Goal: Information Seeking & Learning: Learn about a topic

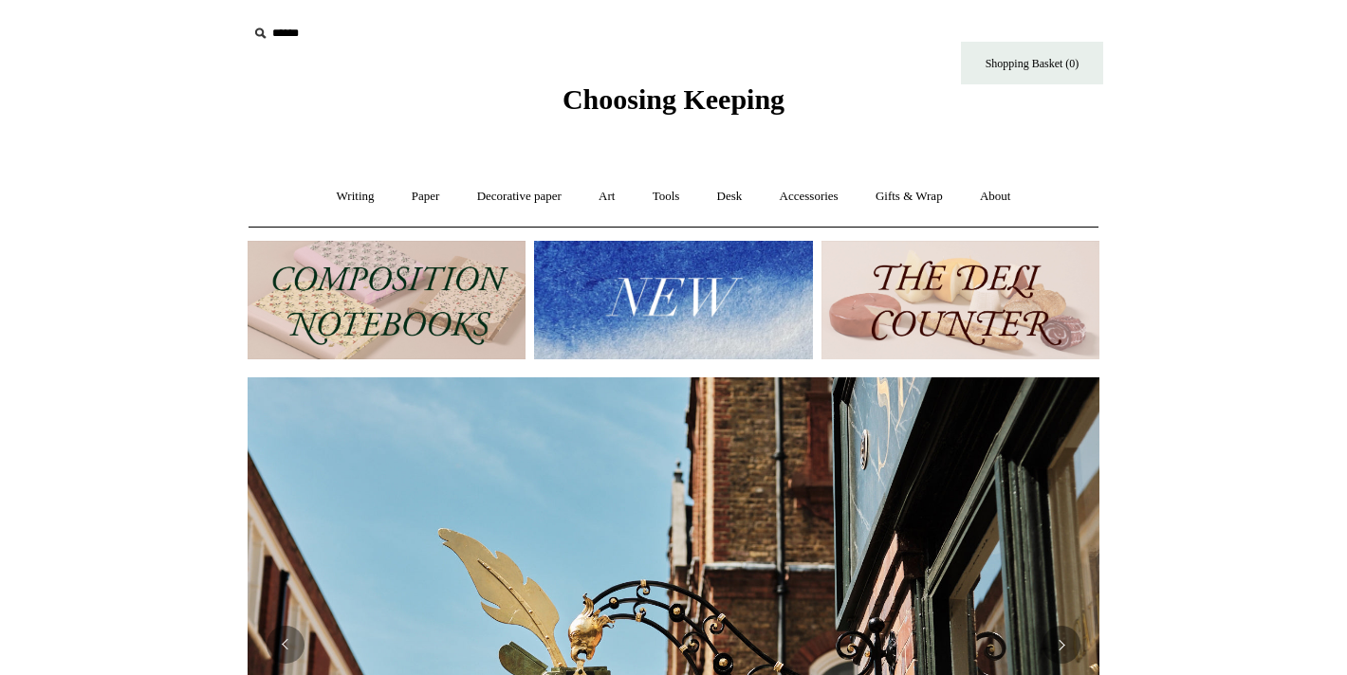
scroll to position [0, 852]
click at [413, 193] on link "Paper +" at bounding box center [425, 197] width 63 height 50
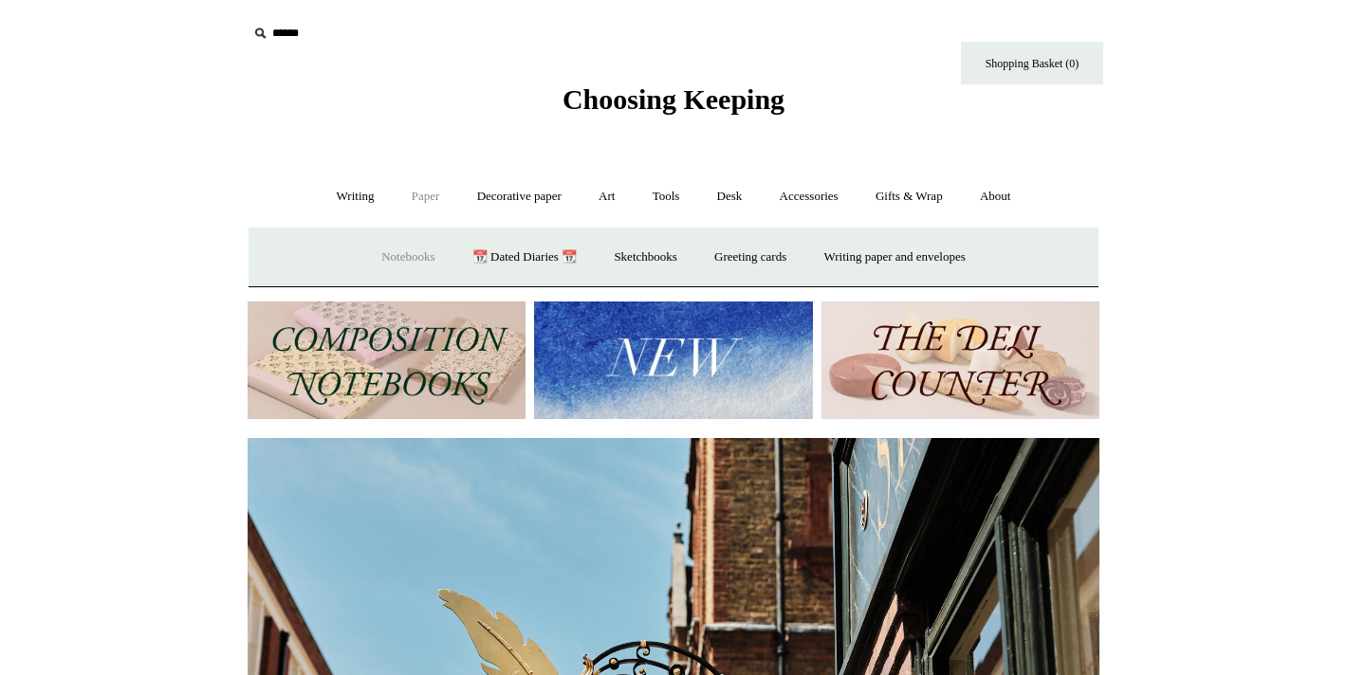
click at [397, 247] on link "Notebooks +" at bounding box center [407, 257] width 87 height 50
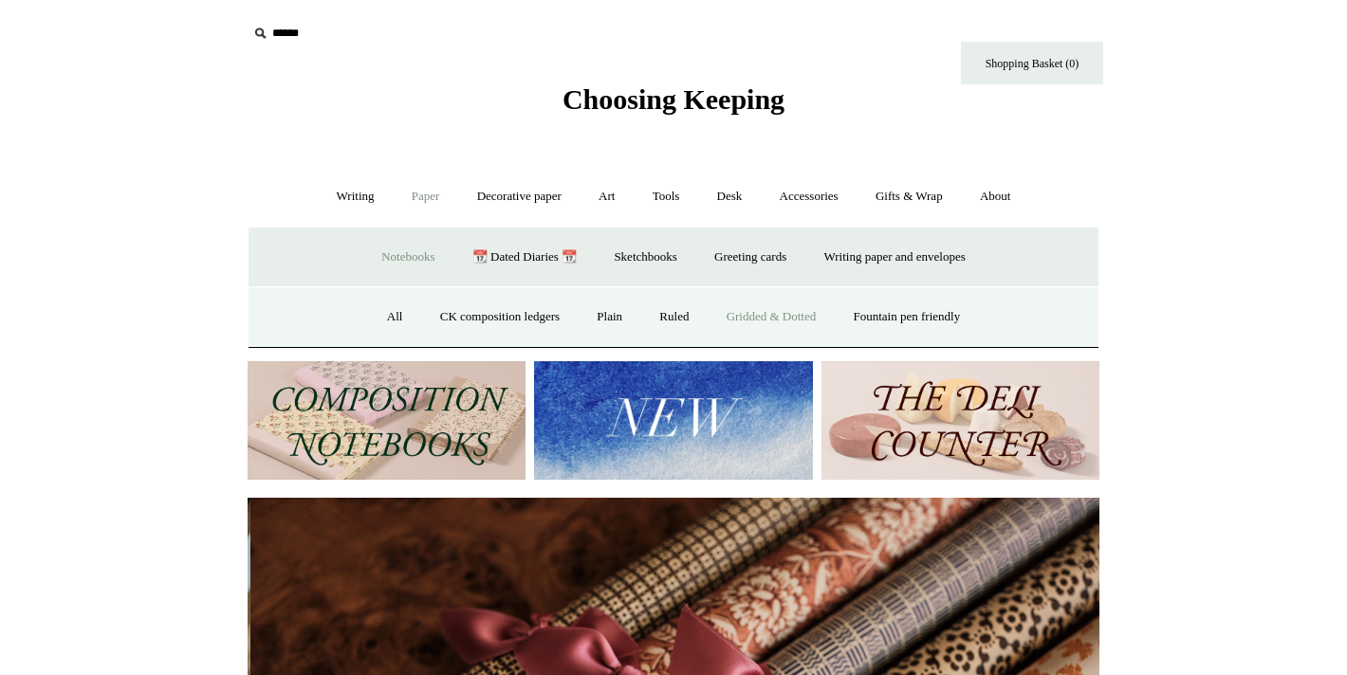
scroll to position [0, 1703]
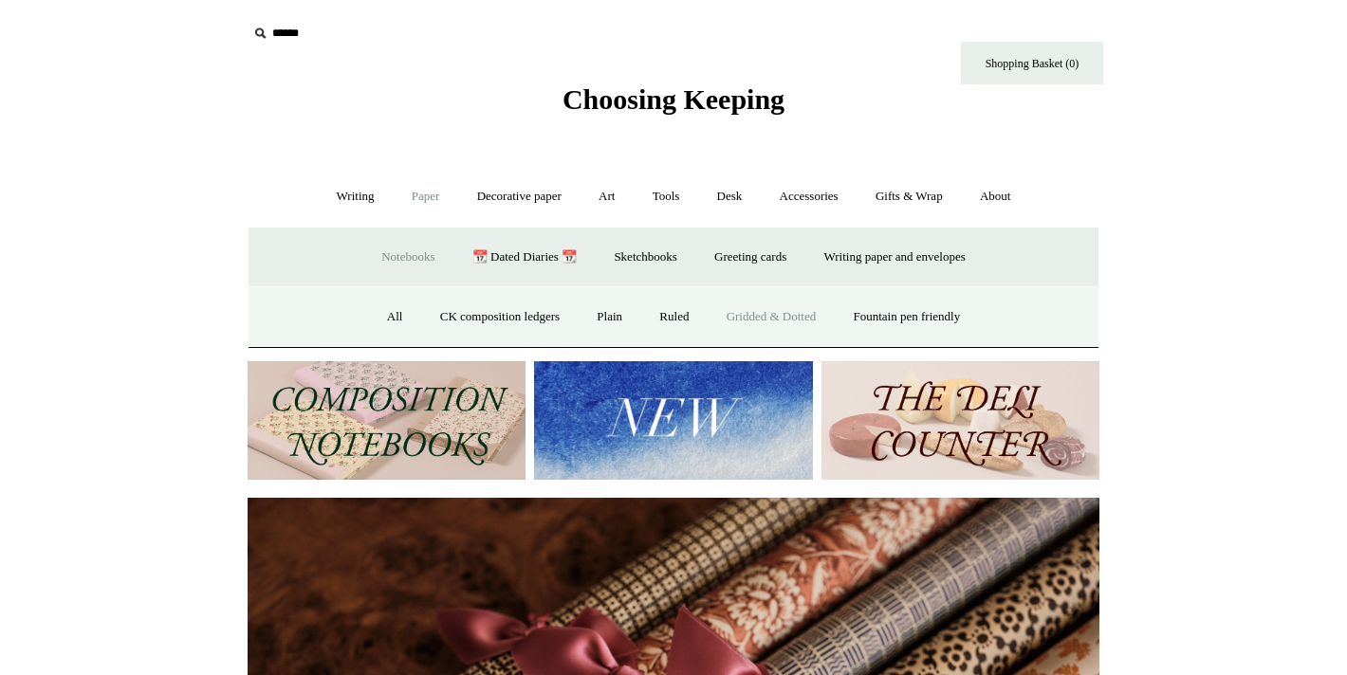
click at [761, 313] on link "Gridded & Dotted" at bounding box center [771, 317] width 124 height 50
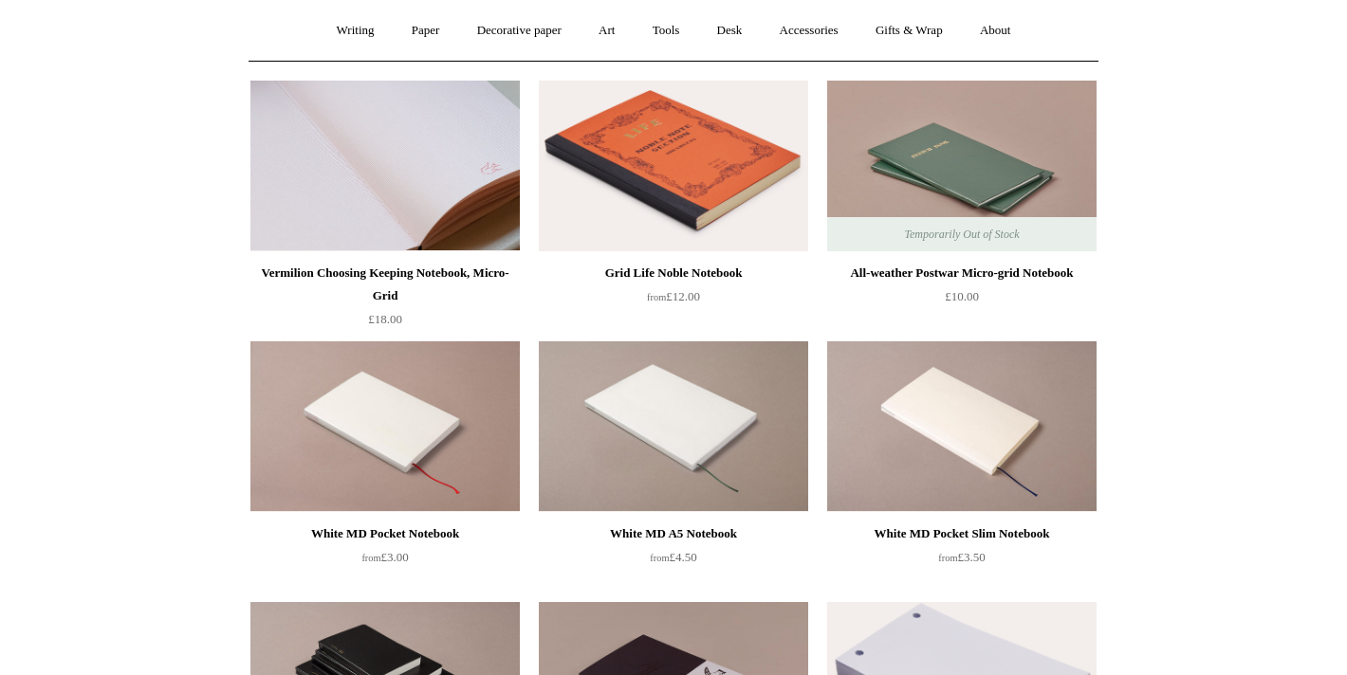
scroll to position [162, 0]
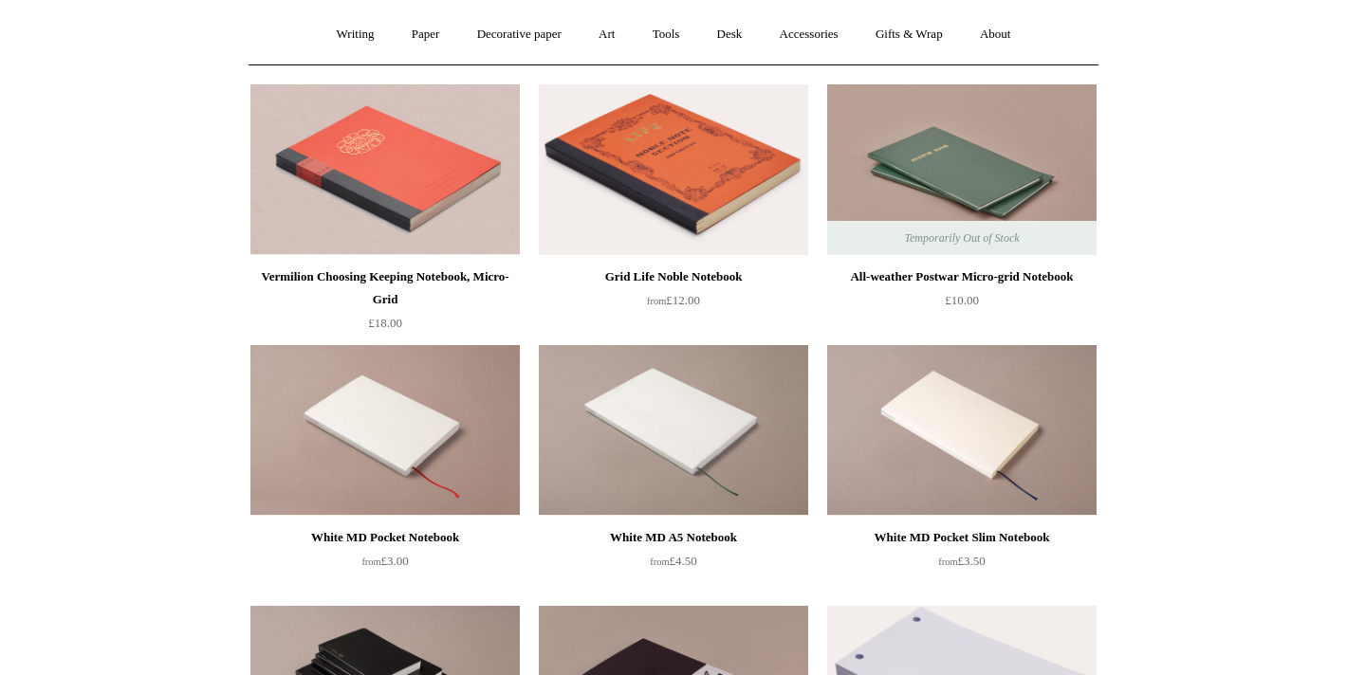
click at [645, 191] on img at bounding box center [673, 169] width 269 height 171
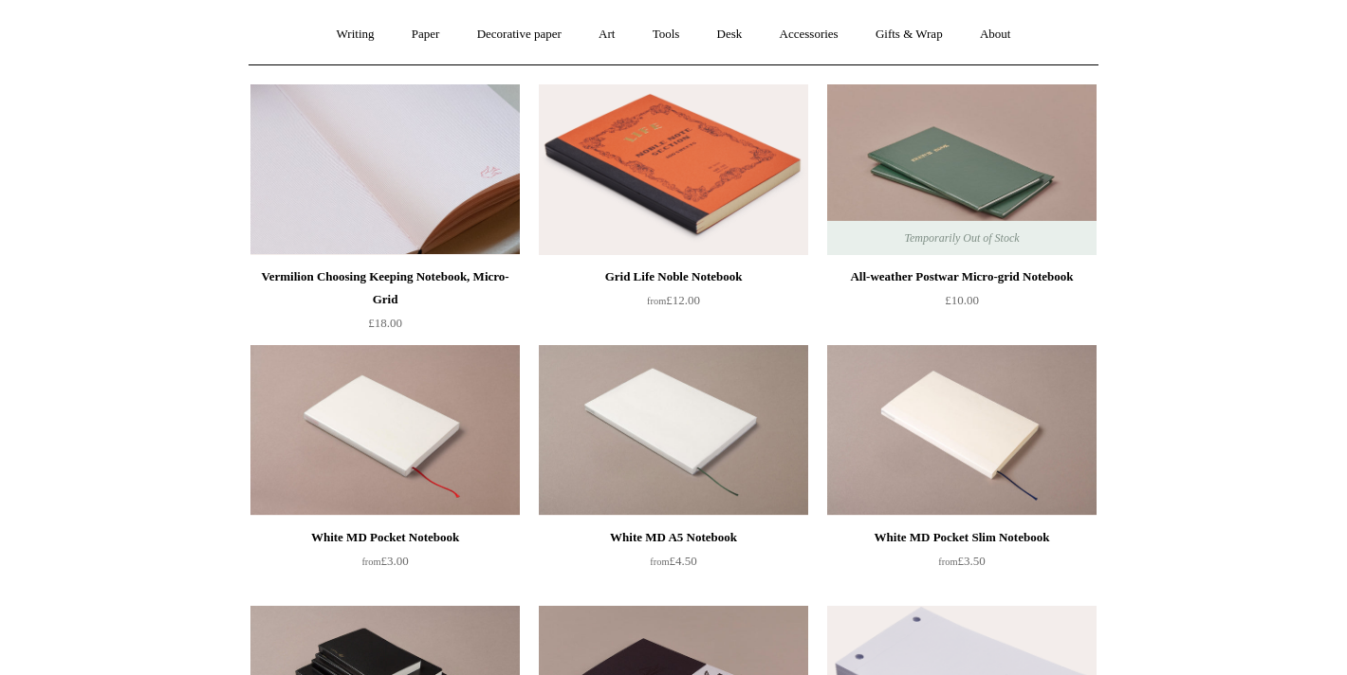
click at [445, 139] on img at bounding box center [384, 169] width 269 height 171
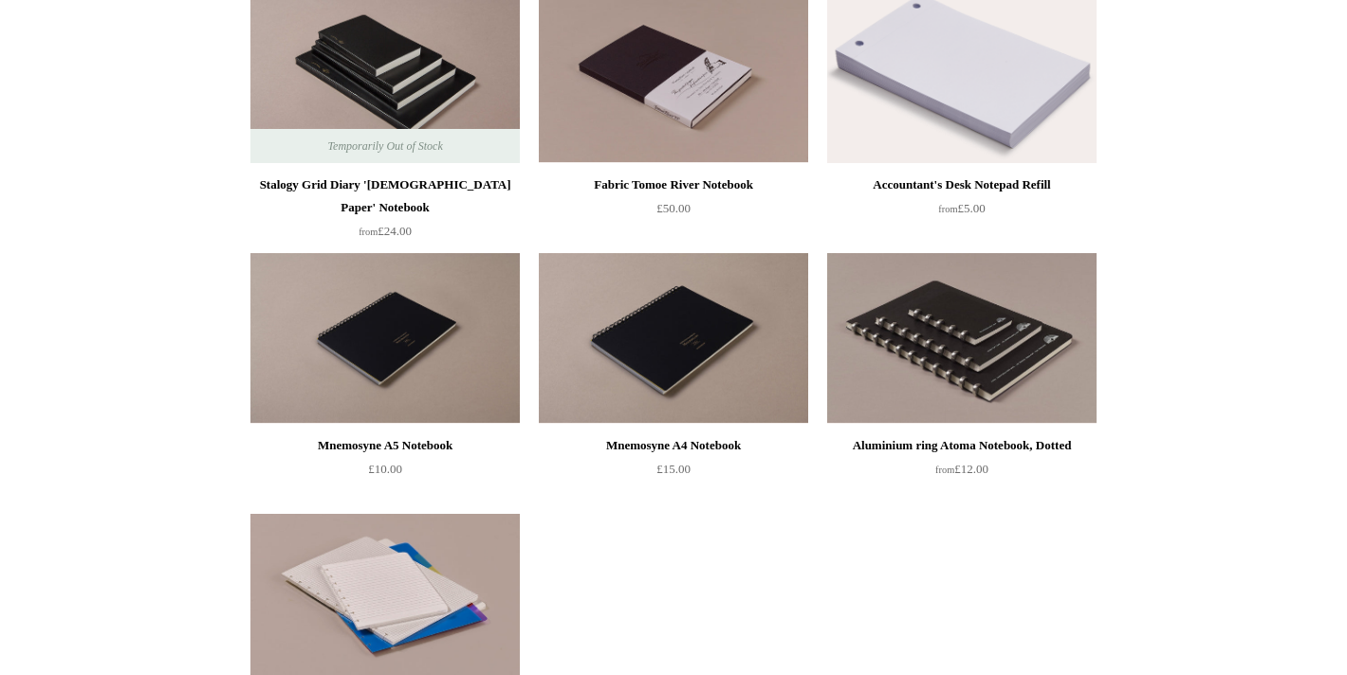
scroll to position [778, 0]
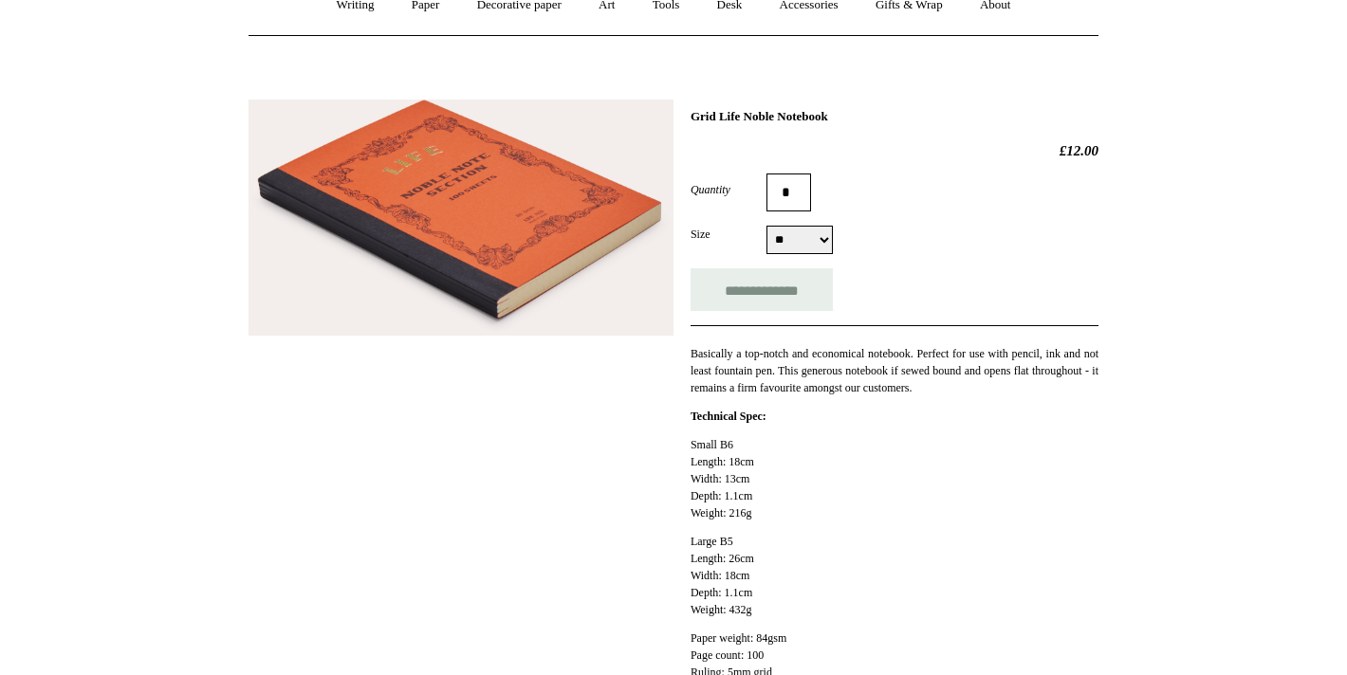
scroll to position [250, 0]
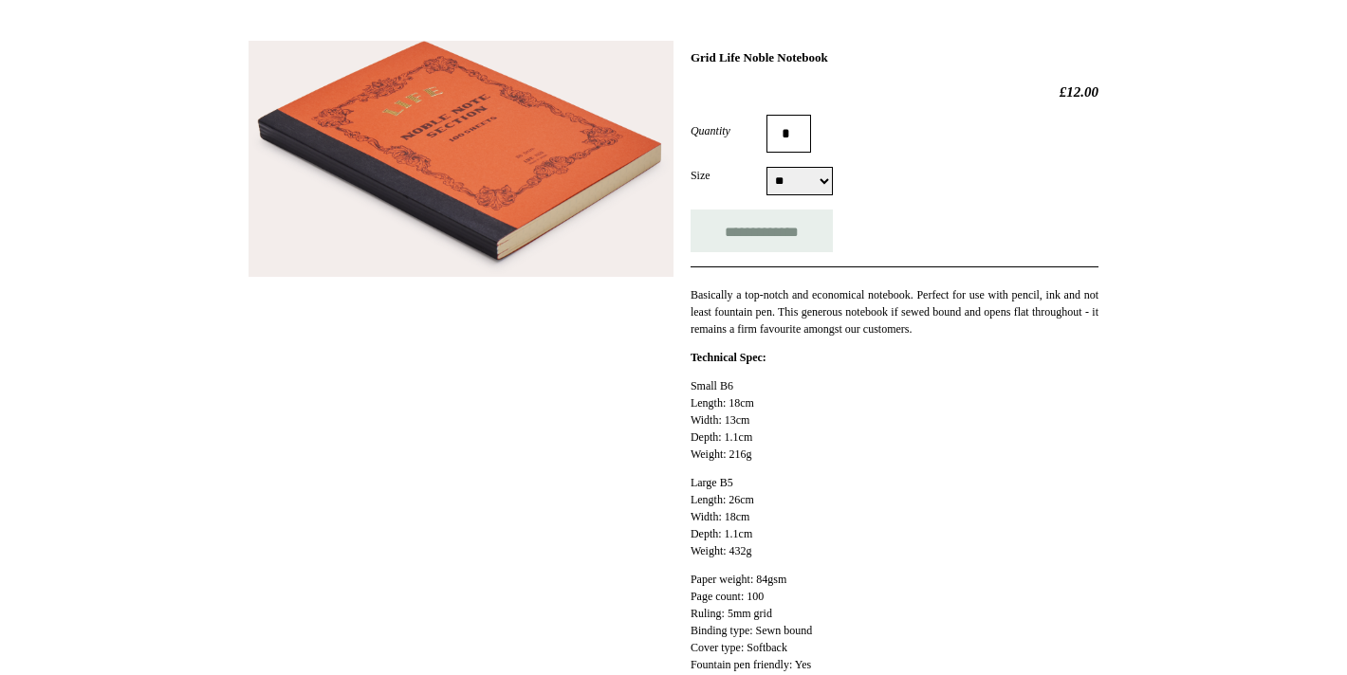
click at [429, 133] on img at bounding box center [460, 159] width 425 height 237
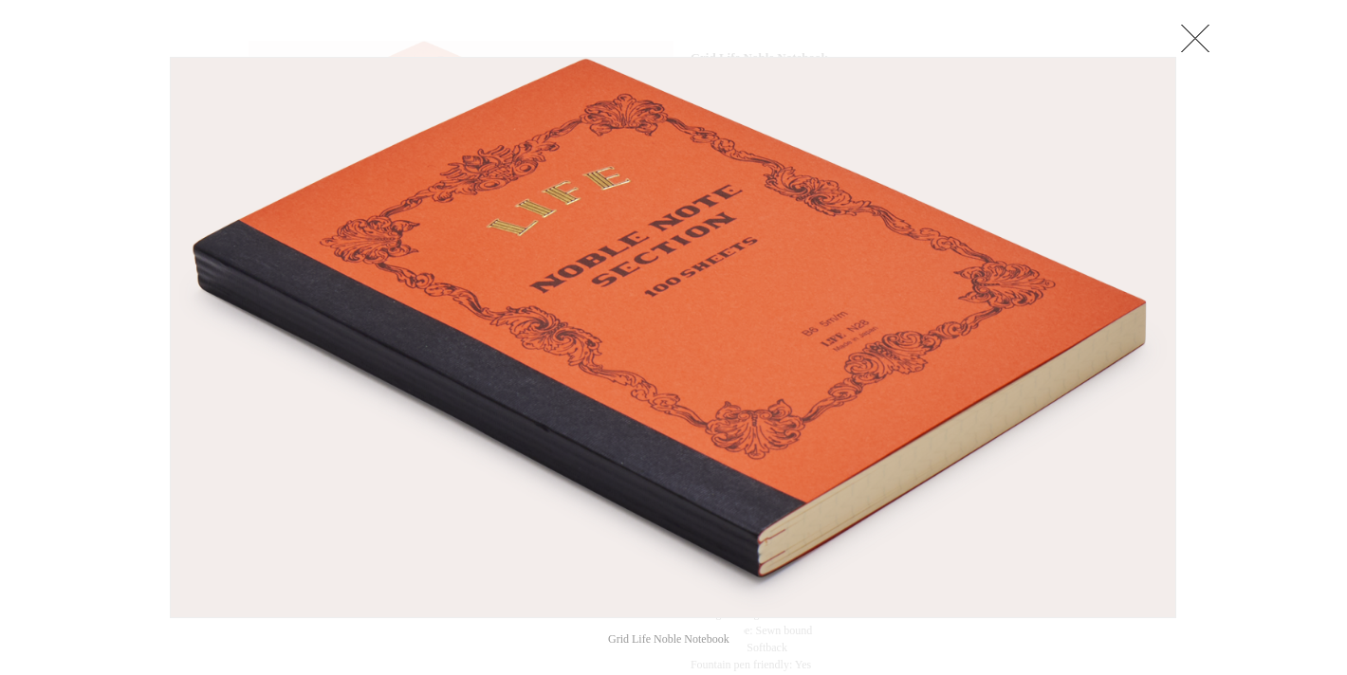
click at [1201, 46] on link at bounding box center [1195, 38] width 38 height 38
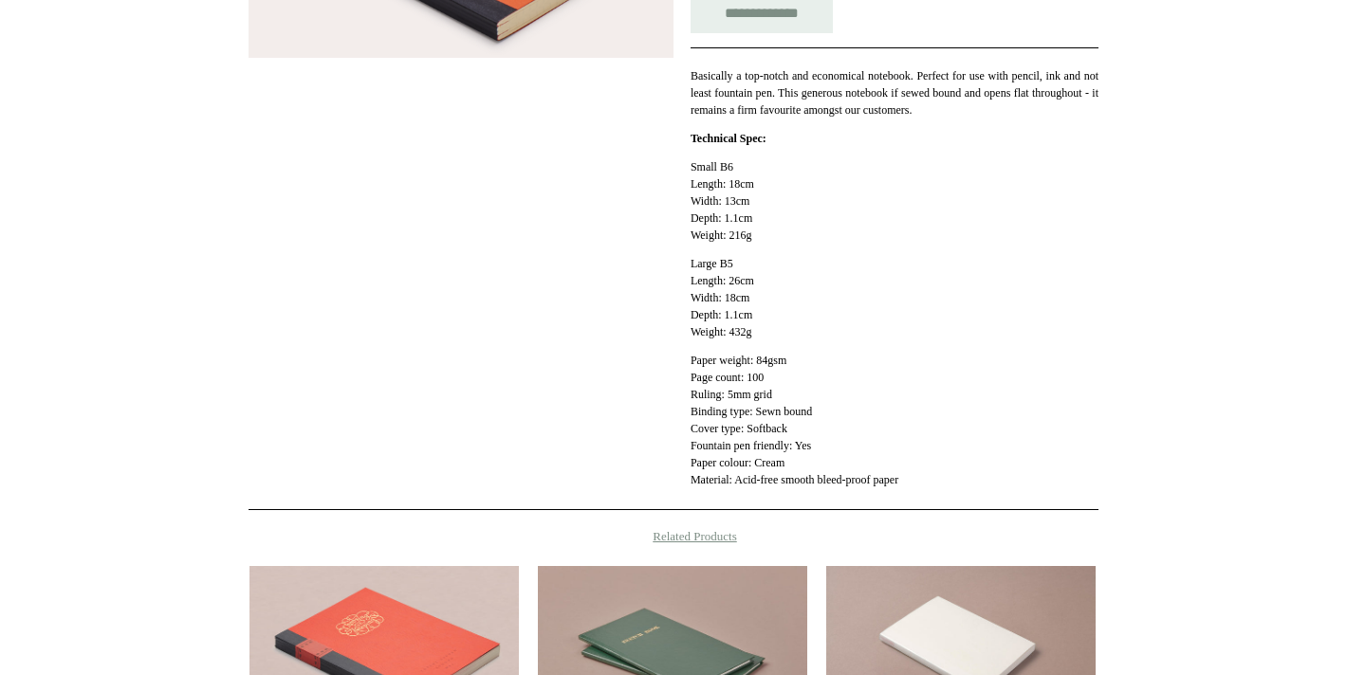
scroll to position [0, 0]
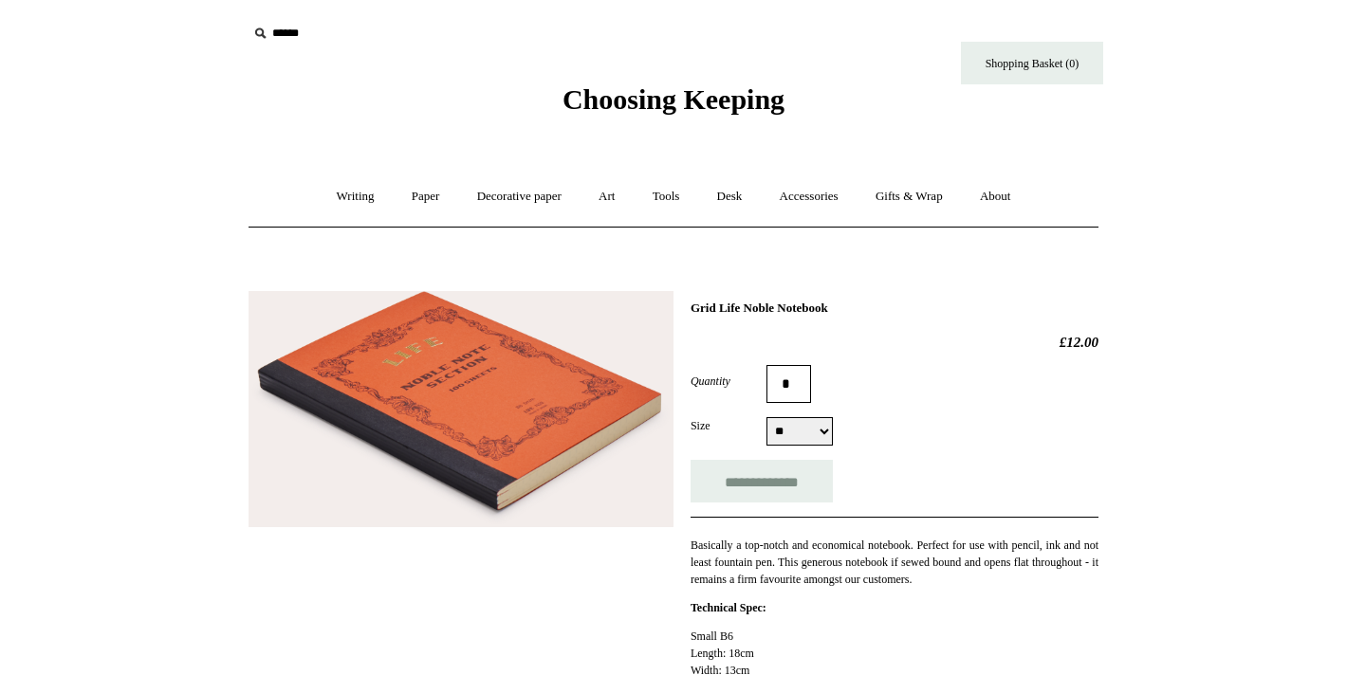
drag, startPoint x: 871, startPoint y: 309, endPoint x: 690, endPoint y: 309, distance: 181.1
click at [690, 309] on h1 "Grid Life Noble Notebook" at bounding box center [894, 308] width 408 height 15
copy h1 "Grid Life Noble Notebook"
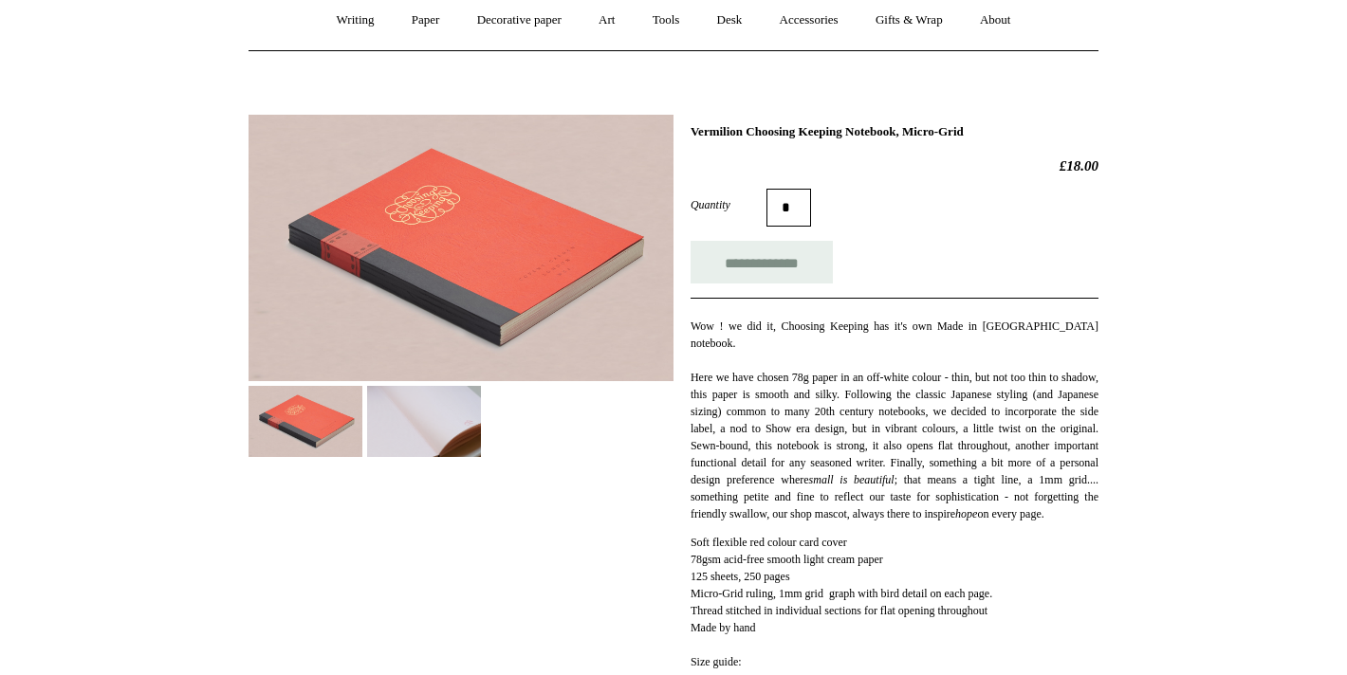
scroll to position [196, 0]
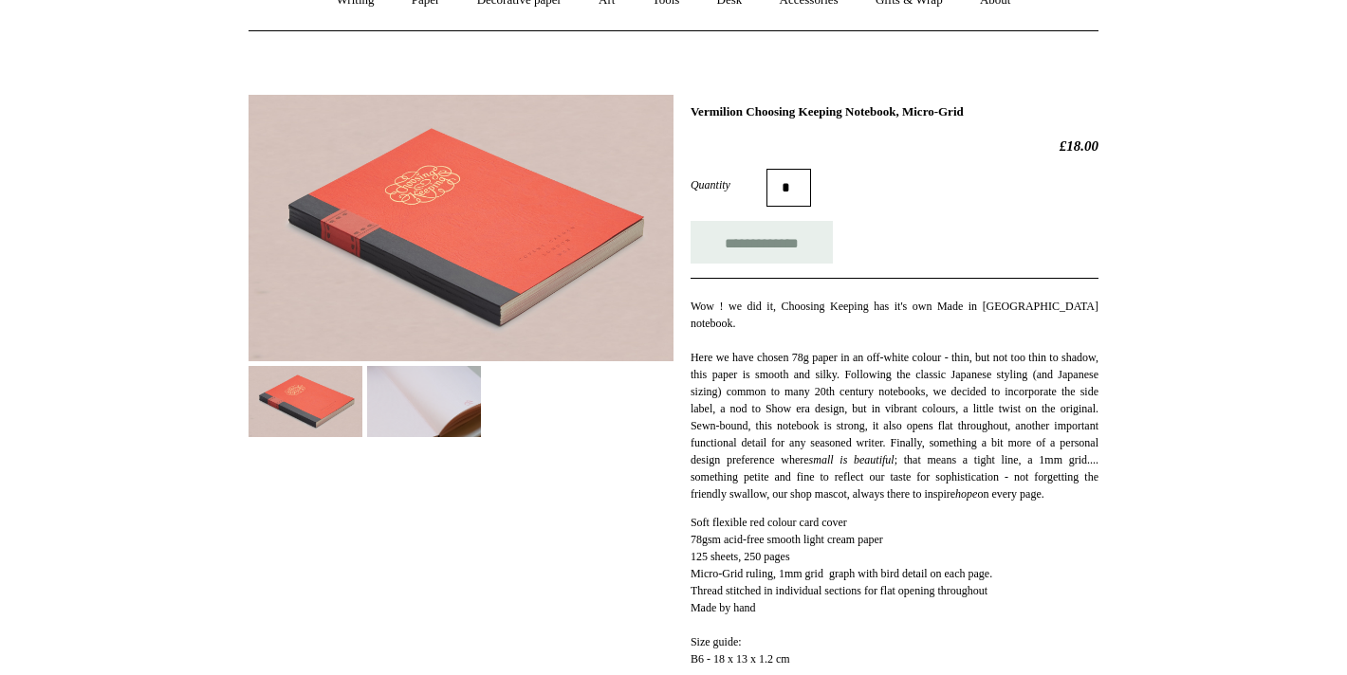
click at [432, 412] on img at bounding box center [424, 401] width 114 height 71
